Goal: Information Seeking & Learning: Learn about a topic

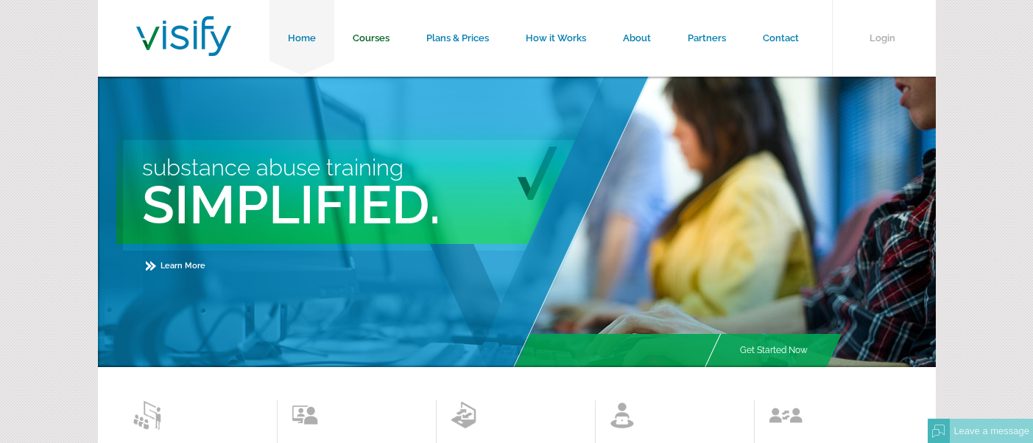
click at [390, 43] on link "Courses" at bounding box center [371, 38] width 74 height 77
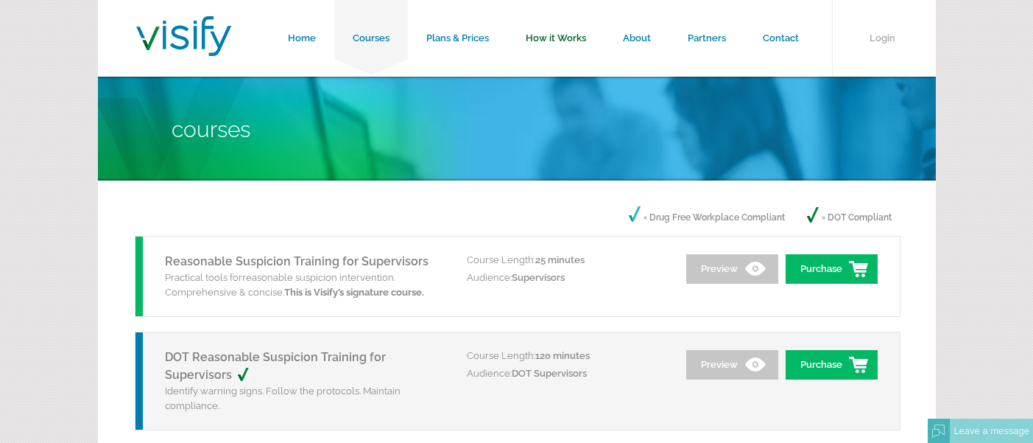
click at [566, 31] on link "How it Works" at bounding box center [555, 38] width 97 height 77
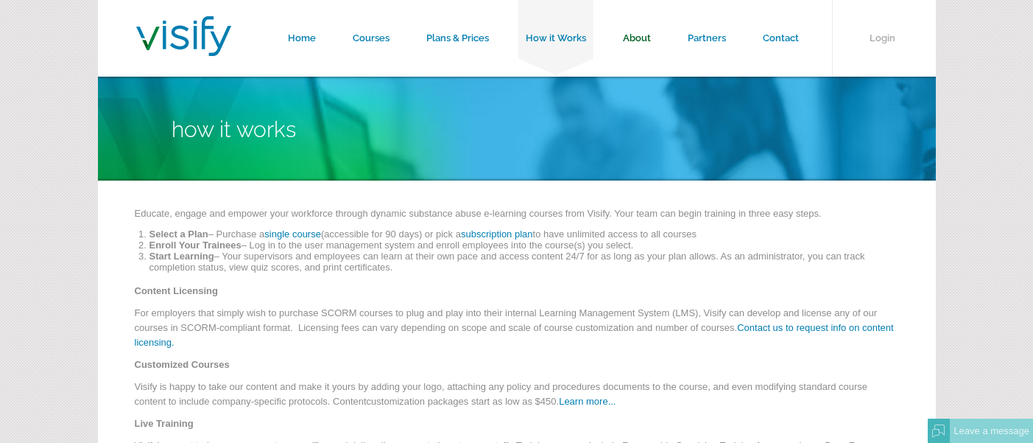
click at [662, 38] on link "About" at bounding box center [637, 38] width 65 height 77
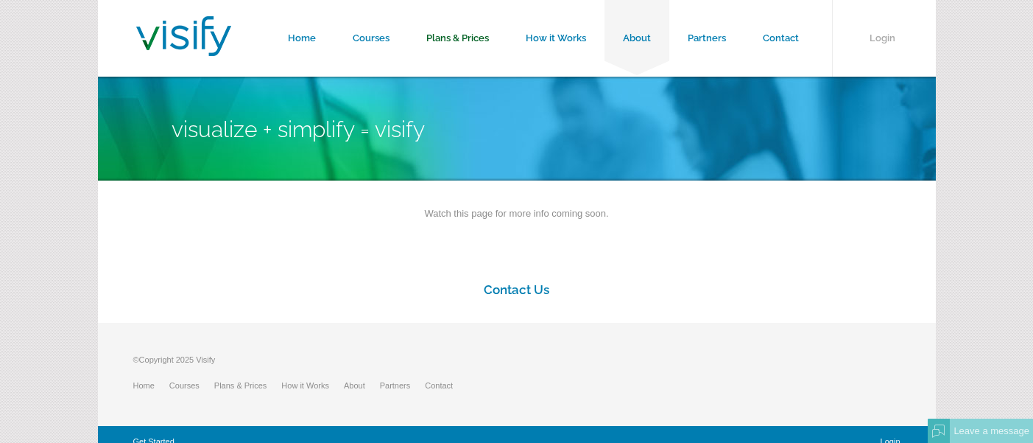
click at [453, 38] on link "Plans & Prices" at bounding box center [457, 38] width 99 height 77
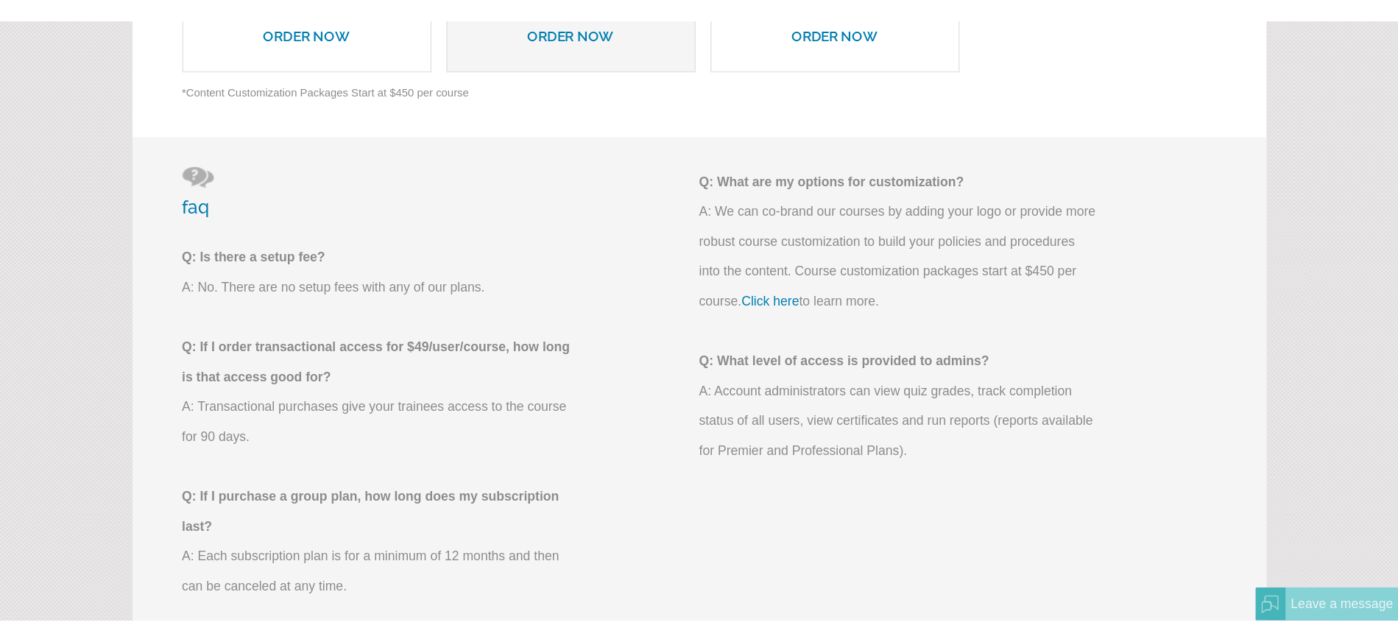
scroll to position [1031, 0]
